Goal: Information Seeking & Learning: Learn about a topic

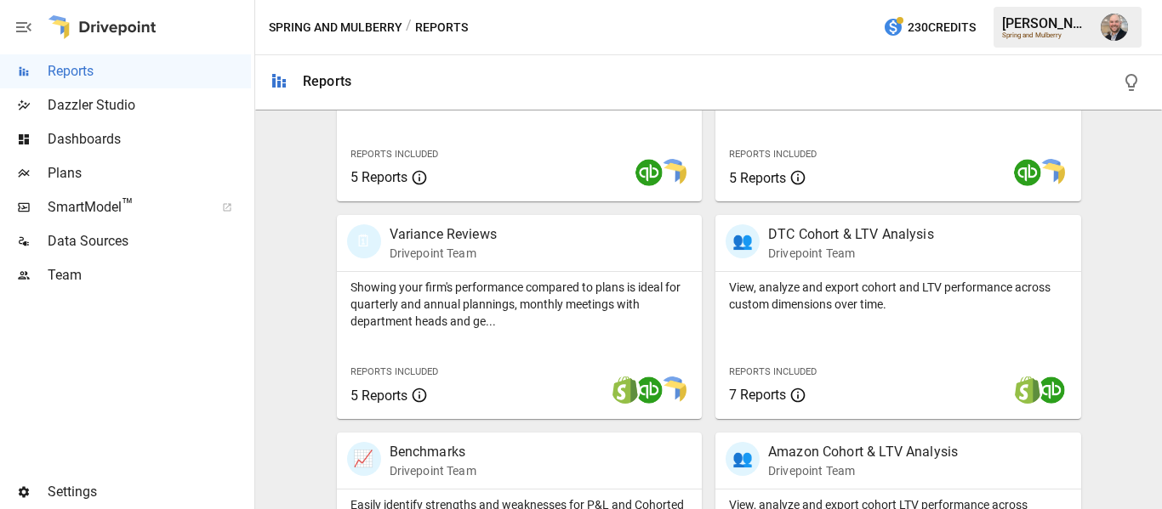
scroll to position [469, 0]
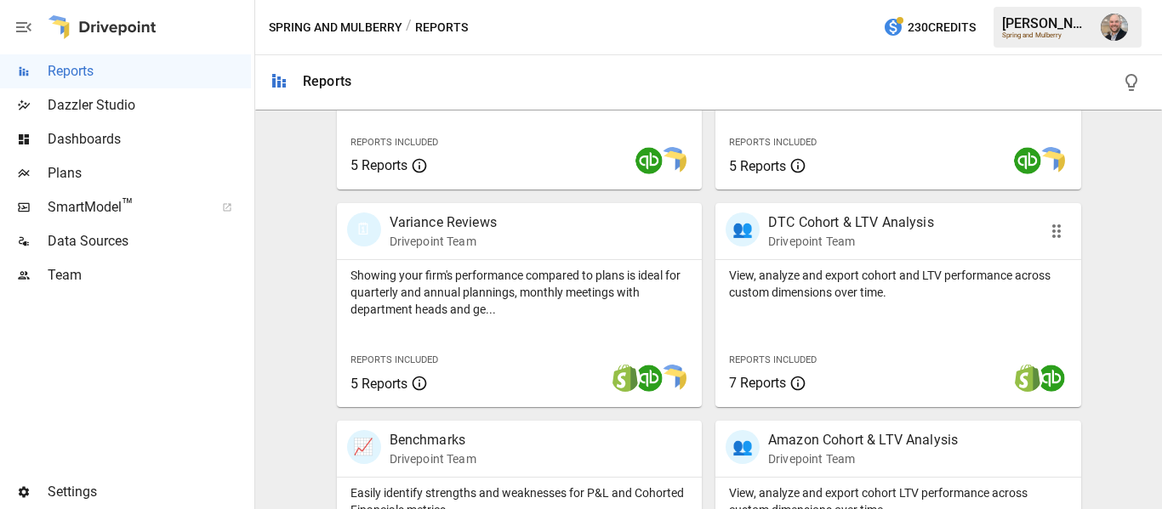
click at [862, 236] on p "Drivepoint Team" at bounding box center [851, 241] width 166 height 17
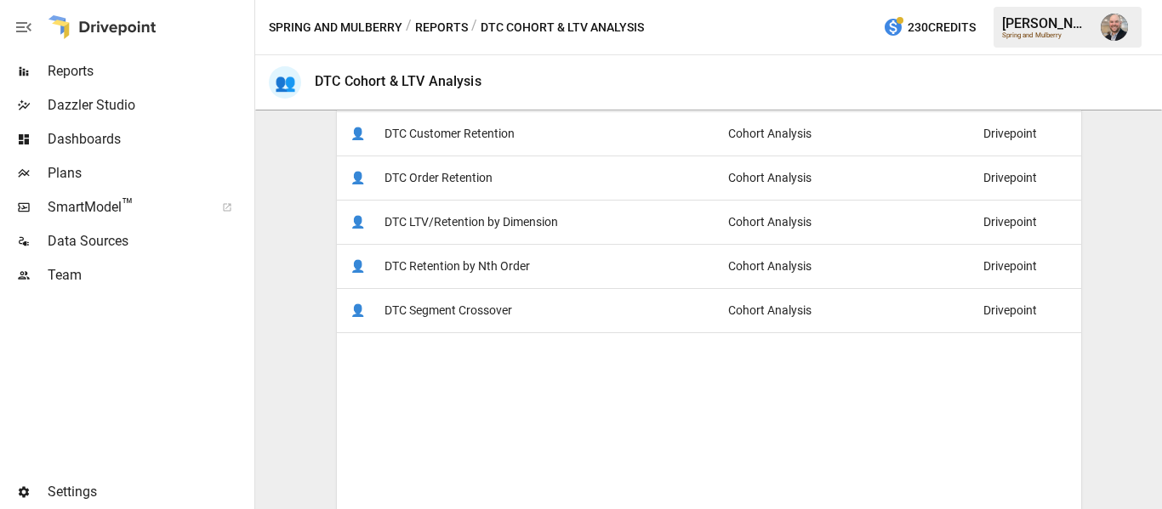
scroll to position [255, 0]
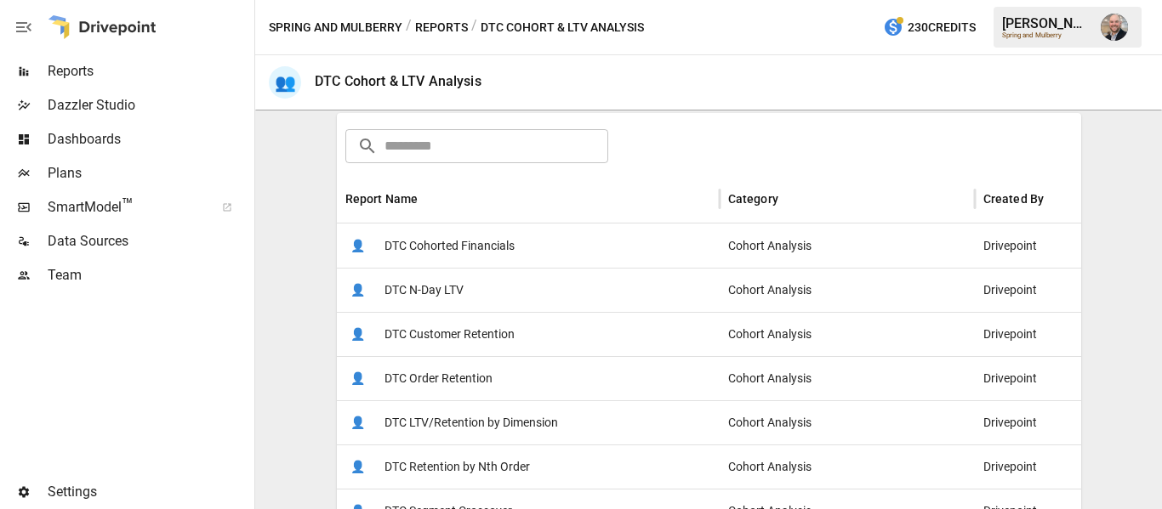
click at [572, 240] on div "👤 DTC Cohorted Financials" at bounding box center [528, 246] width 383 height 44
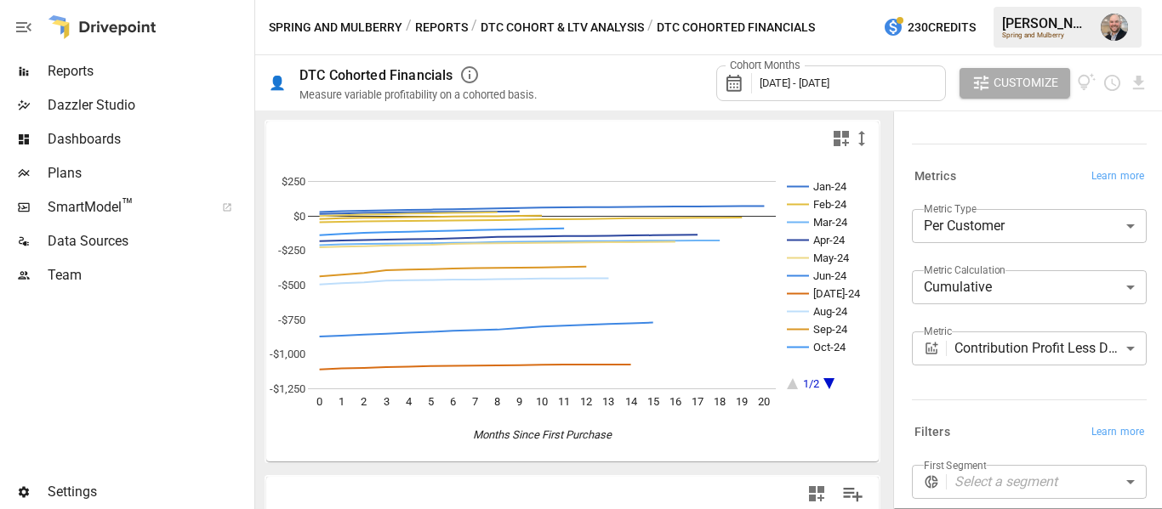
scroll to position [170, 0]
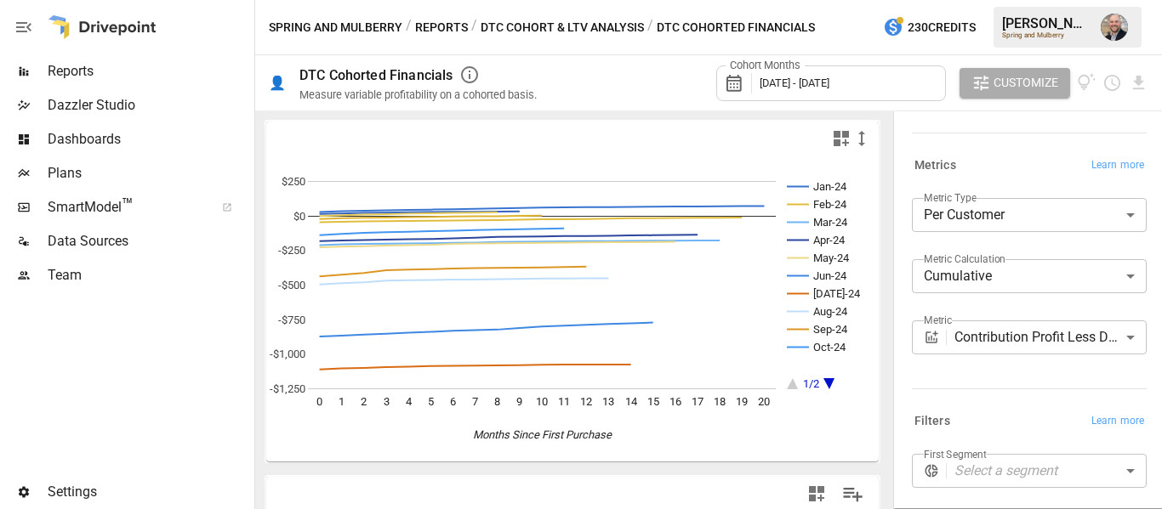
click at [1021, 0] on body "Reports Dazzler Studio Dashboards Plans SmartModel ™ Data Sources Team Settings…" at bounding box center [581, 0] width 1162 height 0
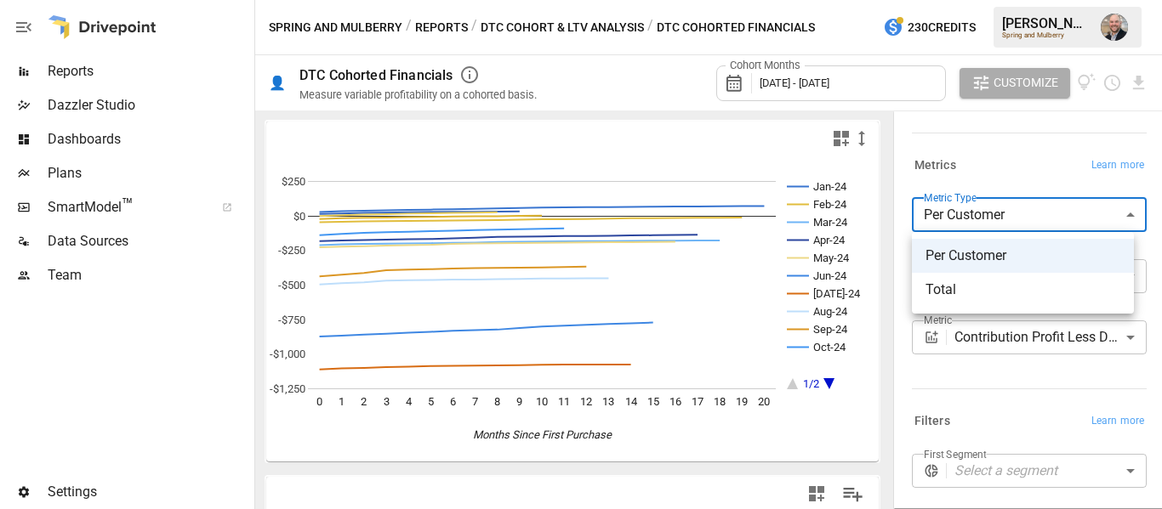
click at [988, 156] on div at bounding box center [581, 254] width 1162 height 509
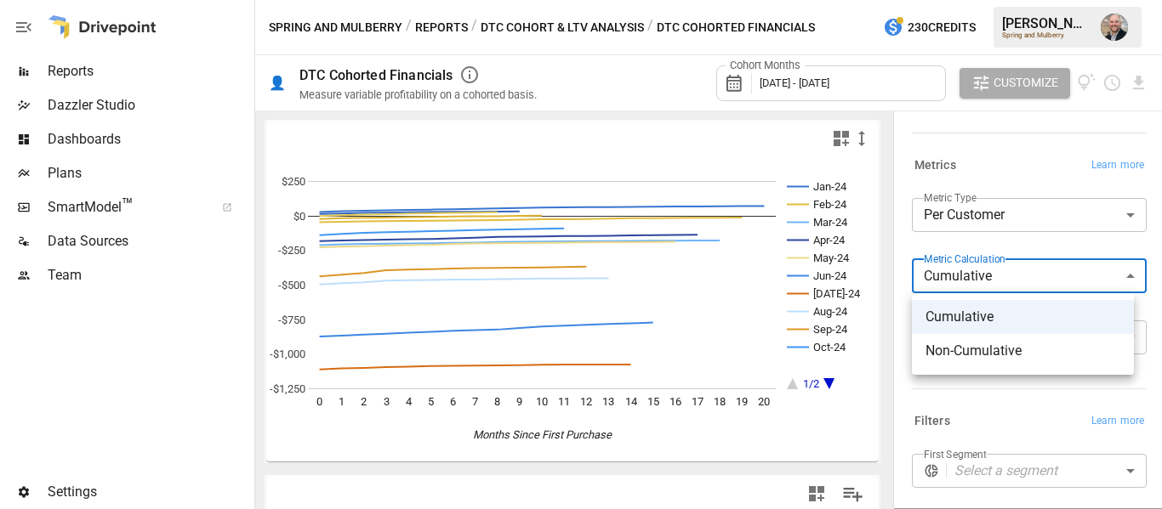
click at [1009, 0] on body "Reports Dazzler Studio Dashboards Plans SmartModel ™ Data Sources Team Settings…" at bounding box center [581, 0] width 1162 height 0
click at [918, 247] on div at bounding box center [581, 254] width 1162 height 509
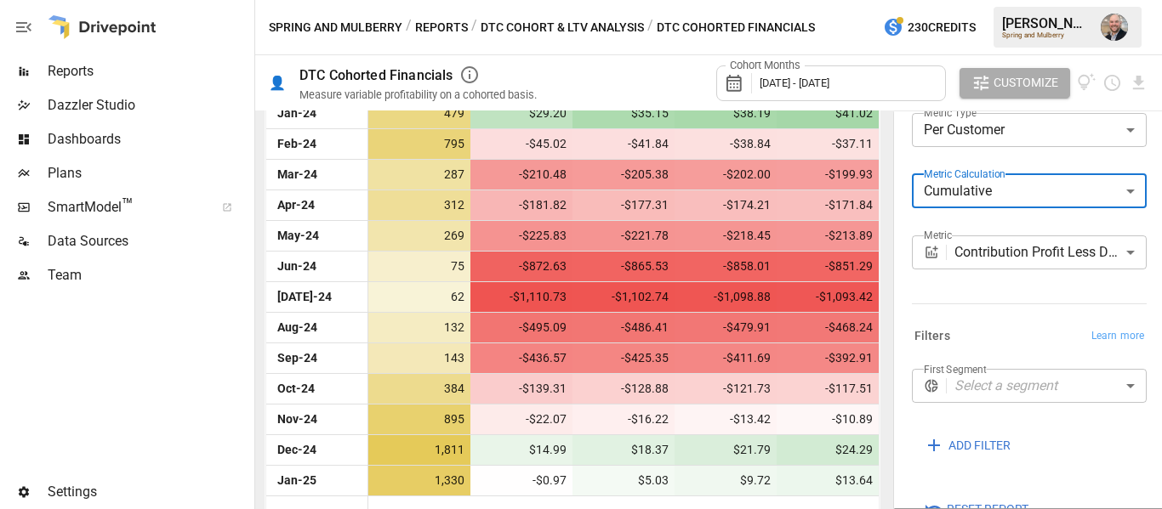
scroll to position [457, 0]
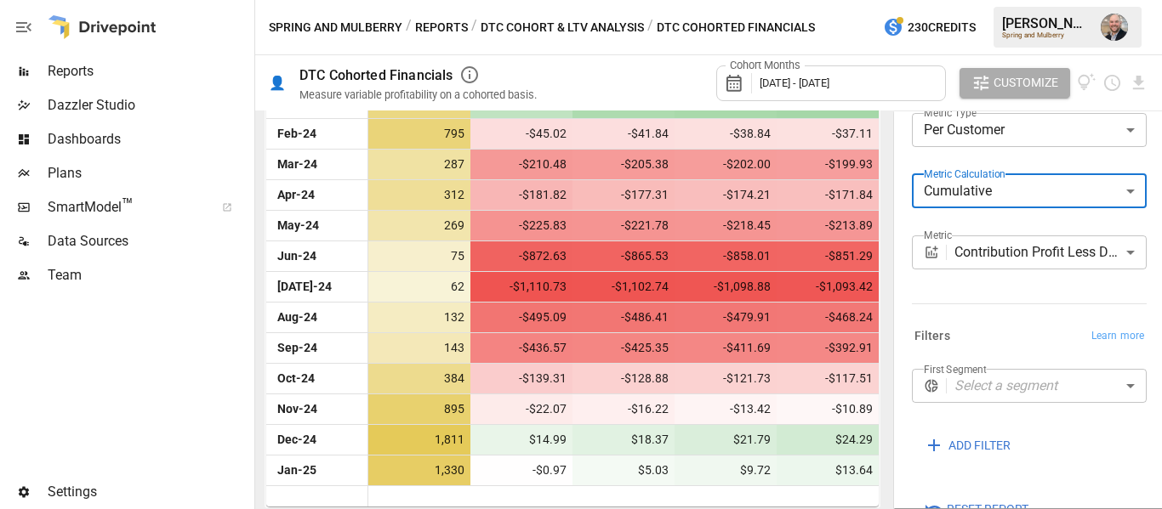
click at [912, 85] on div "Cohort Months [DATE] - [DATE]" at bounding box center [831, 83] width 230 height 36
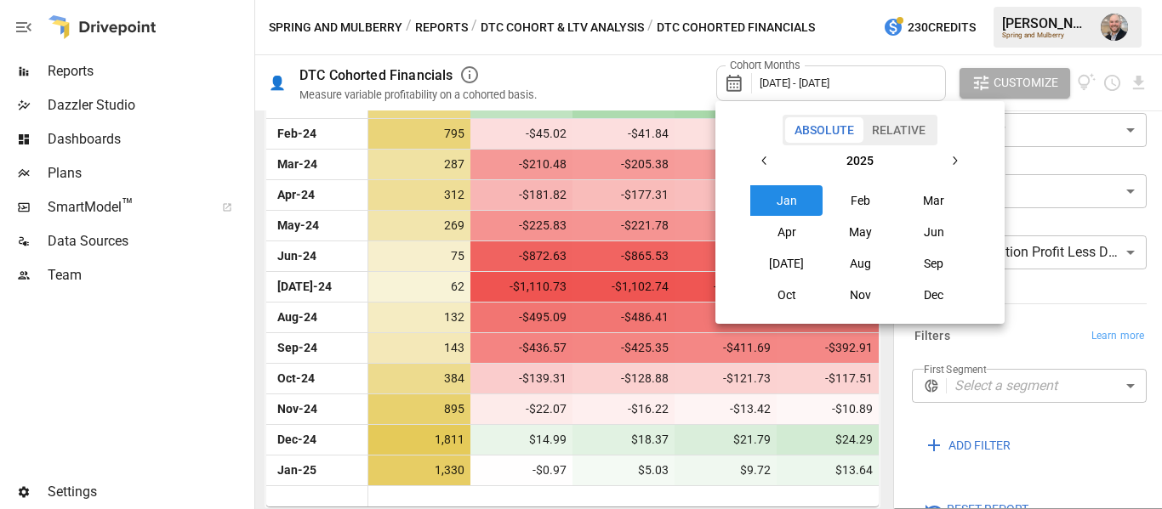
click at [782, 203] on button "Jan" at bounding box center [786, 200] width 73 height 31
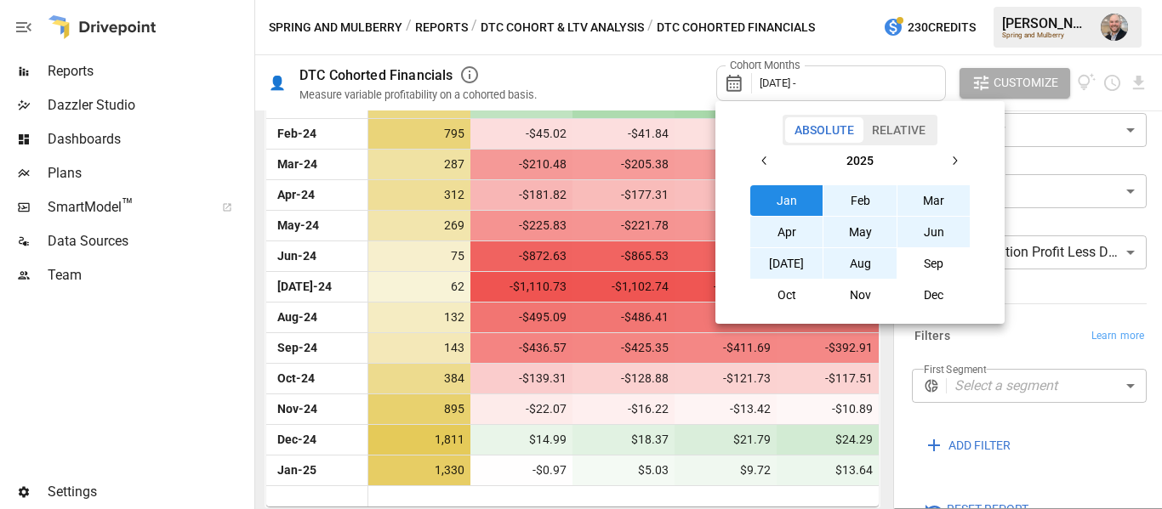
click at [866, 264] on button "Aug" at bounding box center [859, 263] width 73 height 31
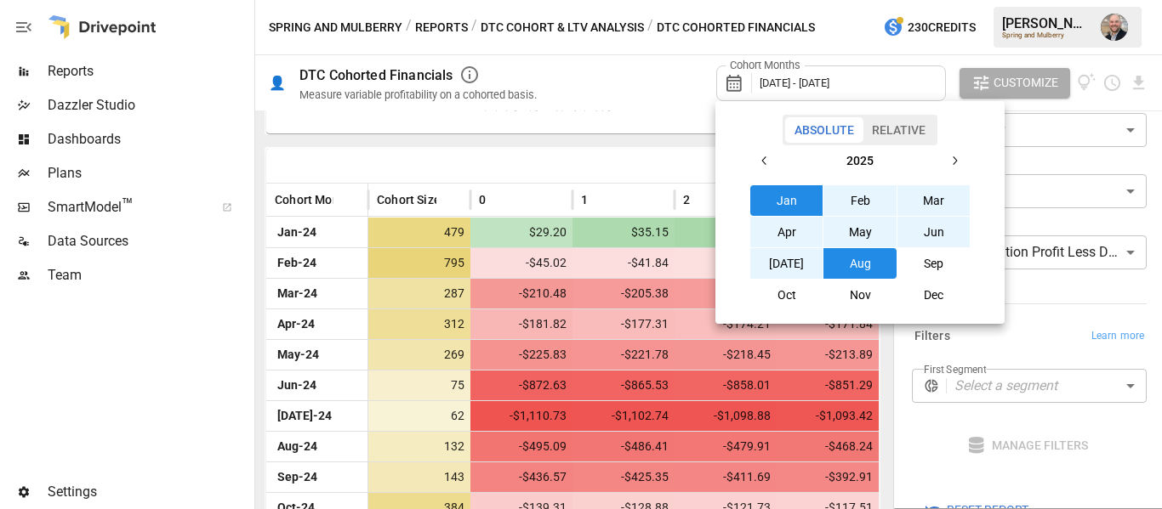
scroll to position [319, 0]
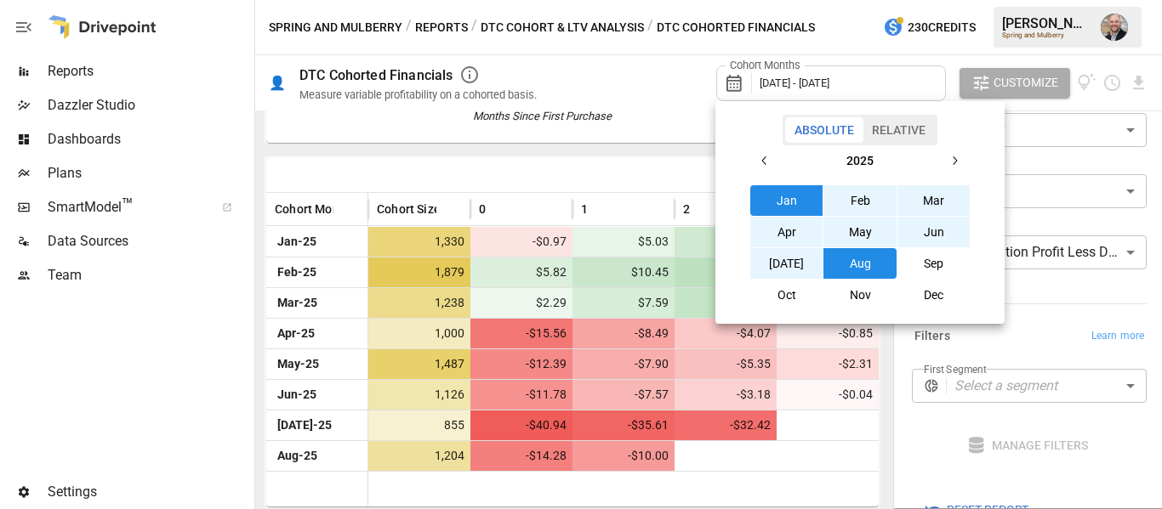
click at [253, 141] on div at bounding box center [581, 254] width 1162 height 509
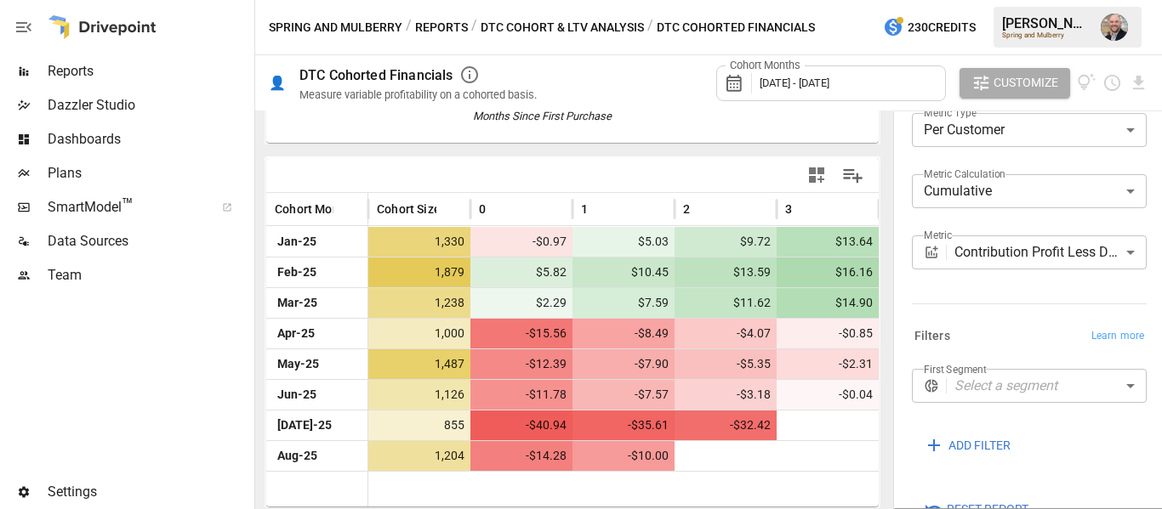
click at [1042, 0] on body "Reports Dazzler Studio Dashboards Plans SmartModel ™ Data Sources Team Settings…" at bounding box center [581, 0] width 1162 height 0
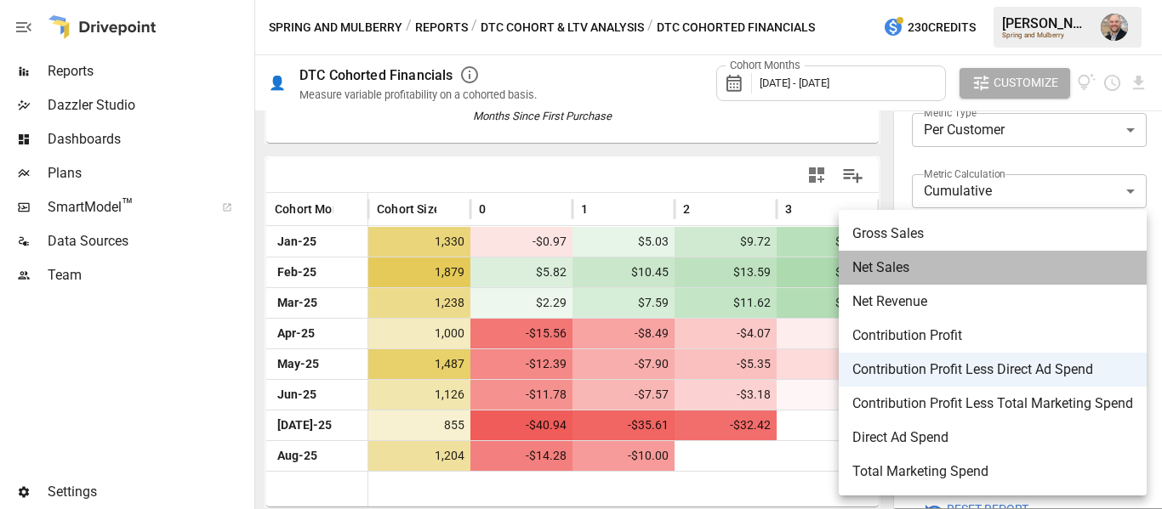
click at [1037, 270] on span "Net Sales" at bounding box center [992, 268] width 281 height 20
type input "*********"
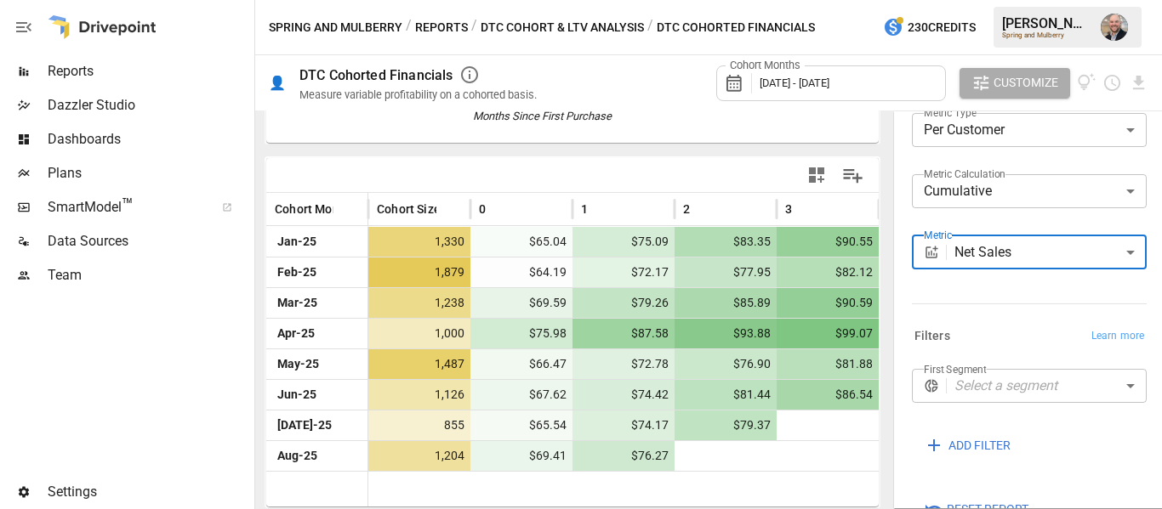
scroll to position [319, 0]
click at [1117, 29] on img "Dustin Jacobson" at bounding box center [1113, 27] width 27 height 27
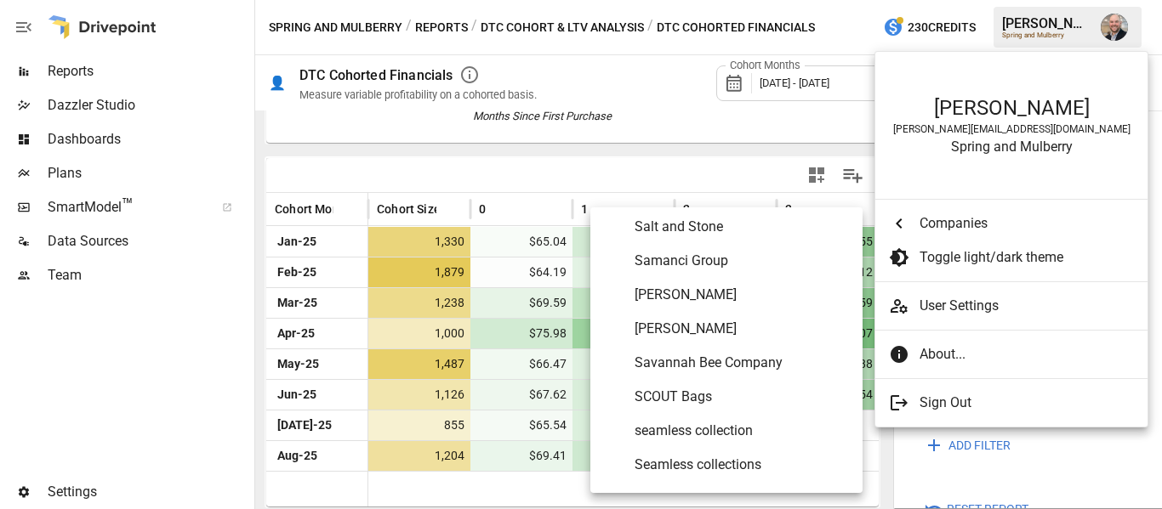
scroll to position [8015, 0]
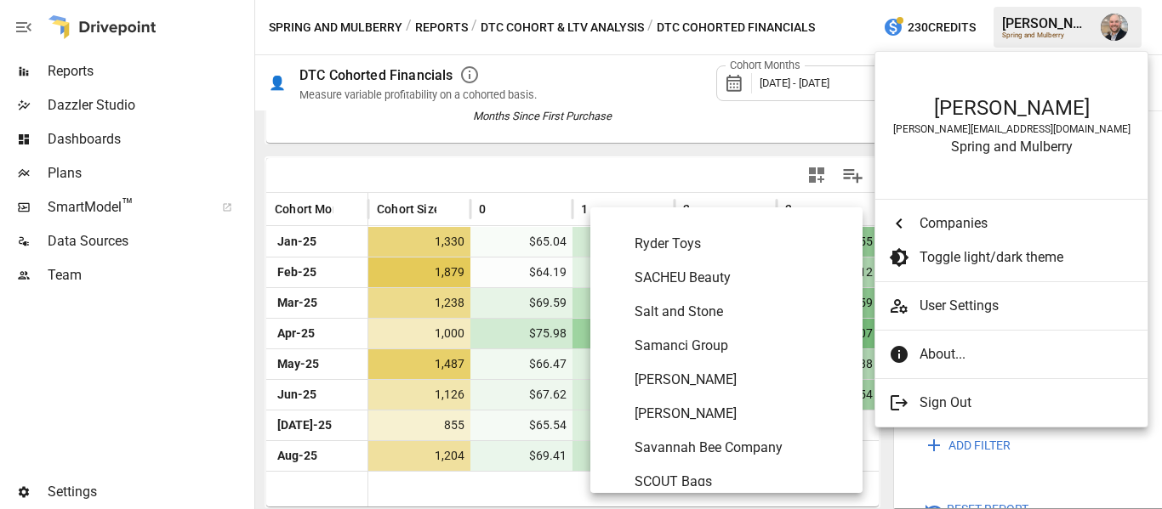
click at [764, 277] on span "SACHEU Beauty" at bounding box center [741, 278] width 214 height 20
